Goal: Find contact information: Find contact information

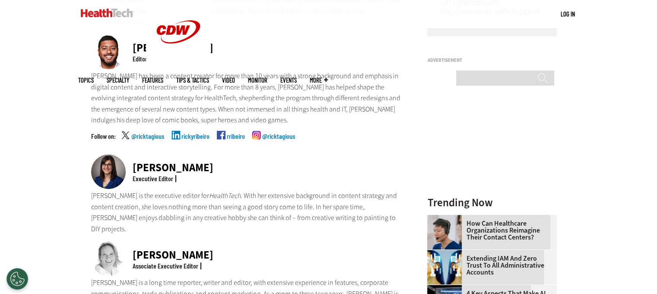
scroll to position [432, 0]
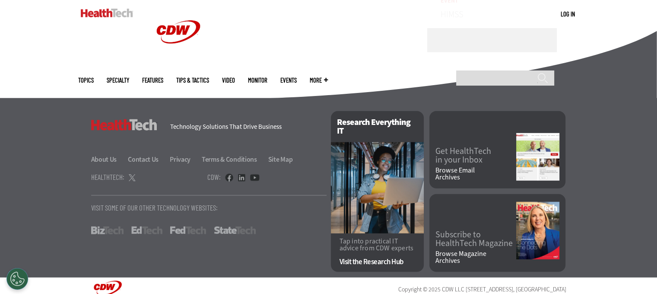
scroll to position [2228, 0]
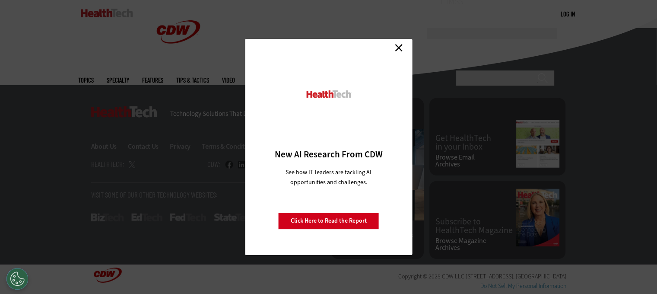
click at [395, 49] on link "Close" at bounding box center [398, 47] width 13 height 13
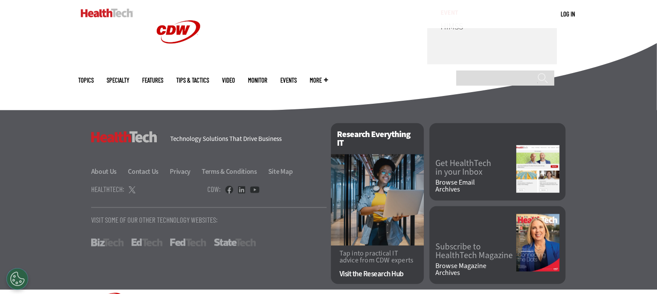
scroll to position [2099, 0]
